Goal: Information Seeking & Learning: Check status

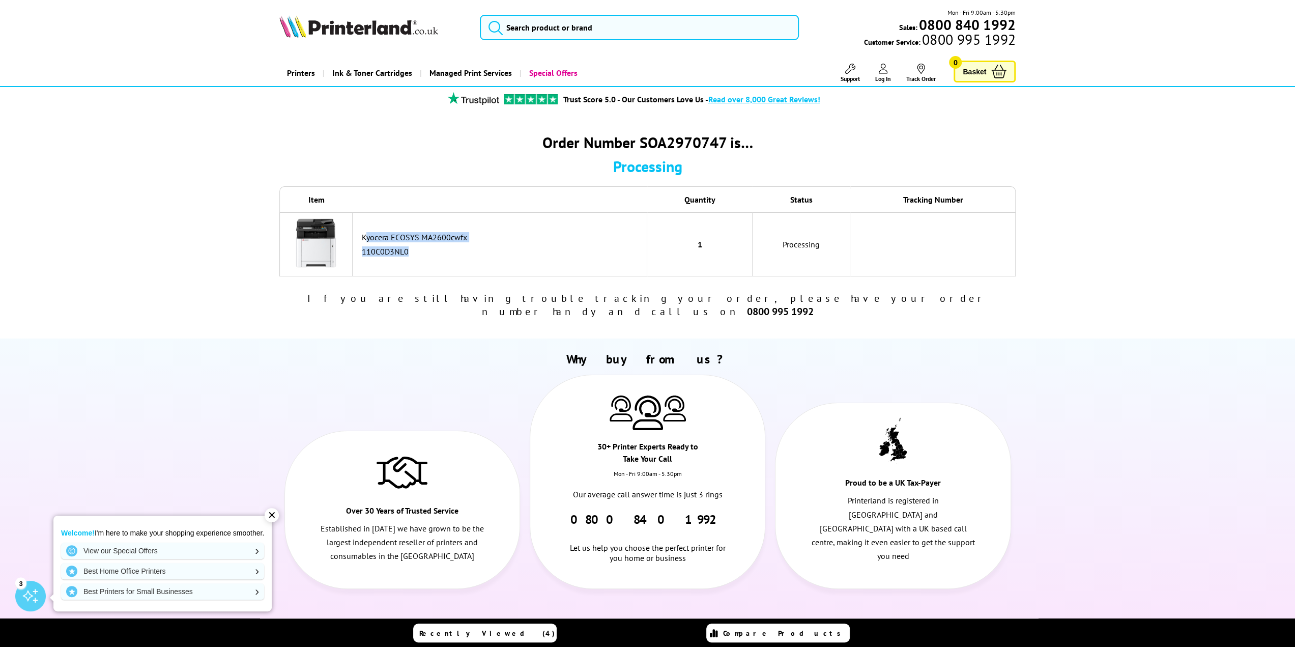
drag, startPoint x: 406, startPoint y: 253, endPoint x: 382, endPoint y: 229, distance: 33.5
click at [363, 229] on td "Kyocera ECOSYS MA2600cwfx 110C0D3NL0" at bounding box center [500, 244] width 295 height 64
click at [522, 262] on td "Kyocera ECOSYS MA2600cwfx 110C0D3NL0" at bounding box center [500, 244] width 295 height 64
click at [629, 254] on div "110C0D3NL0" at bounding box center [502, 251] width 280 height 10
click at [267, 514] on div "✕" at bounding box center [272, 515] width 14 height 14
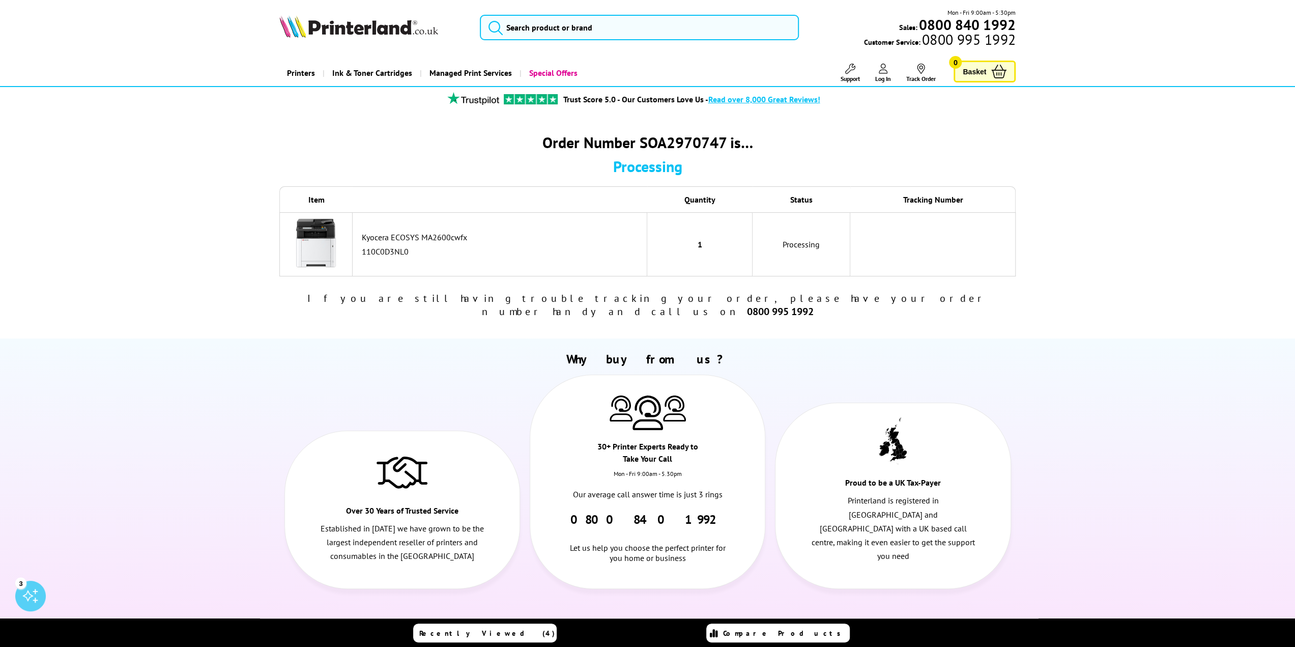
click at [272, 514] on section "Why buy from us? Over 30 Years of Trusted Service Established in 1993 we have g…" at bounding box center [648, 476] width 814 height 251
click at [307, 477] on div at bounding box center [402, 477] width 235 height 53
drag, startPoint x: 209, startPoint y: 295, endPoint x: 215, endPoint y: 298, distance: 7.3
click at [210, 296] on div "Order Number SOA2970747 is… Processing Item Quantity Status Tracking Number 110…" at bounding box center [647, 225] width 1295 height 226
